Goal: Find contact information: Find contact information

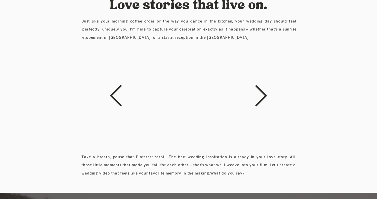
scroll to position [1130, 0]
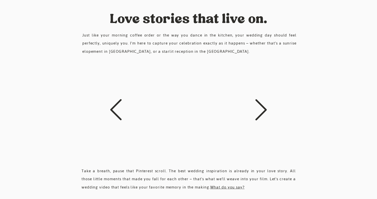
click at [265, 106] on icon at bounding box center [261, 109] width 25 height 25
click at [122, 110] on icon at bounding box center [116, 109] width 25 height 25
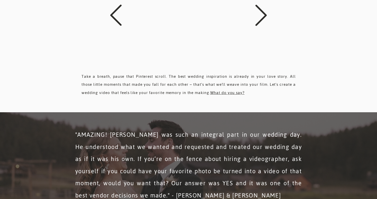
scroll to position [1171, 0]
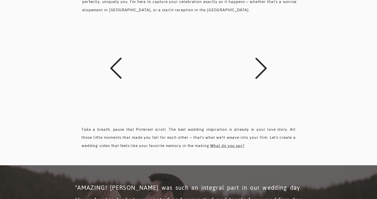
click at [265, 64] on icon at bounding box center [261, 68] width 25 height 25
click at [265, 69] on icon at bounding box center [261, 68] width 11 height 21
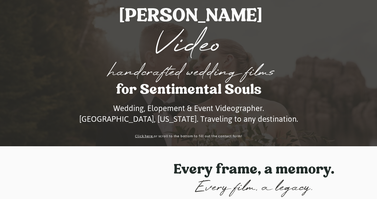
scroll to position [34, 0]
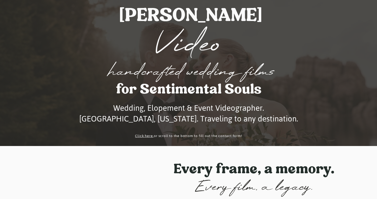
click at [148, 135] on link "Click here" at bounding box center [144, 136] width 18 height 7
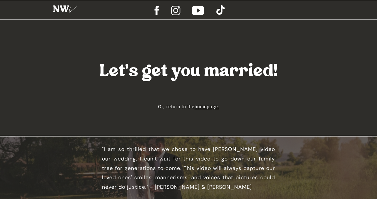
click at [64, 12] on div at bounding box center [66, 10] width 32 height 16
